Goal: Find specific page/section: Find specific page/section

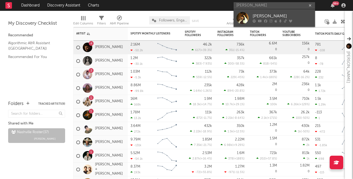
type input "[PERSON_NAME]"
click at [290, 18] on div "[PERSON_NAME]" at bounding box center [282, 16] width 60 height 7
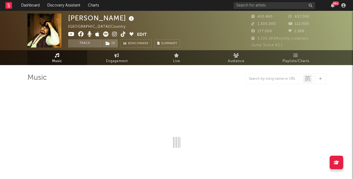
select select "6m"
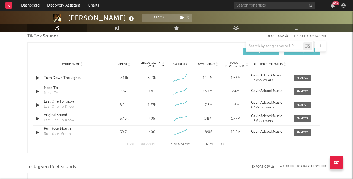
scroll to position [373, 0]
